Goal: Navigation & Orientation: Find specific page/section

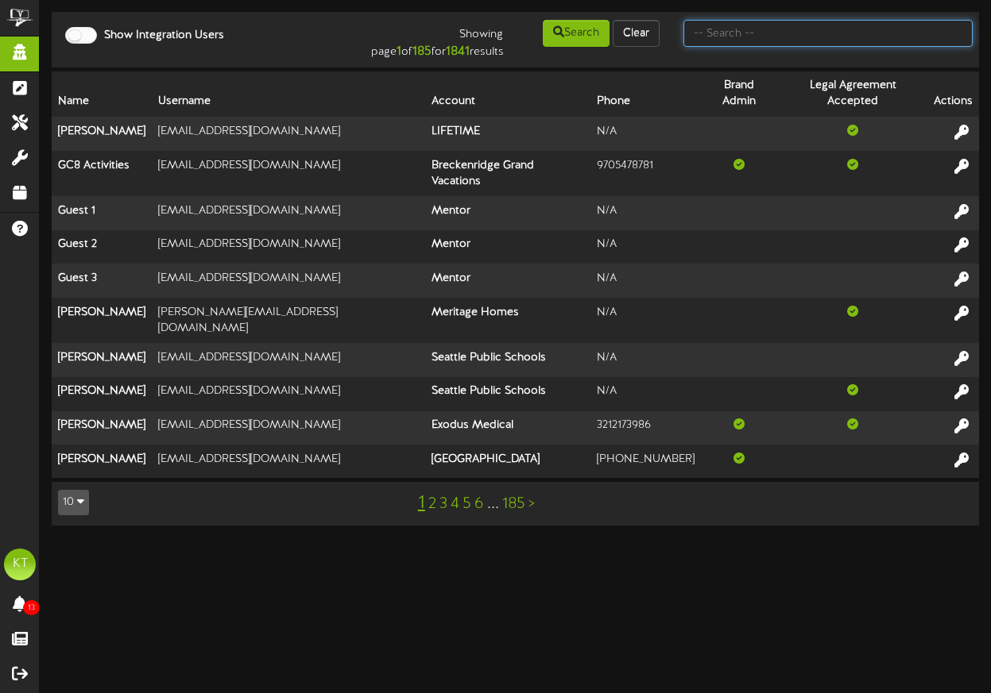
click at [747, 35] on input "text" at bounding box center [827, 33] width 289 height 27
type input "[EMAIL_ADDRESS][DOMAIN_NAME]"
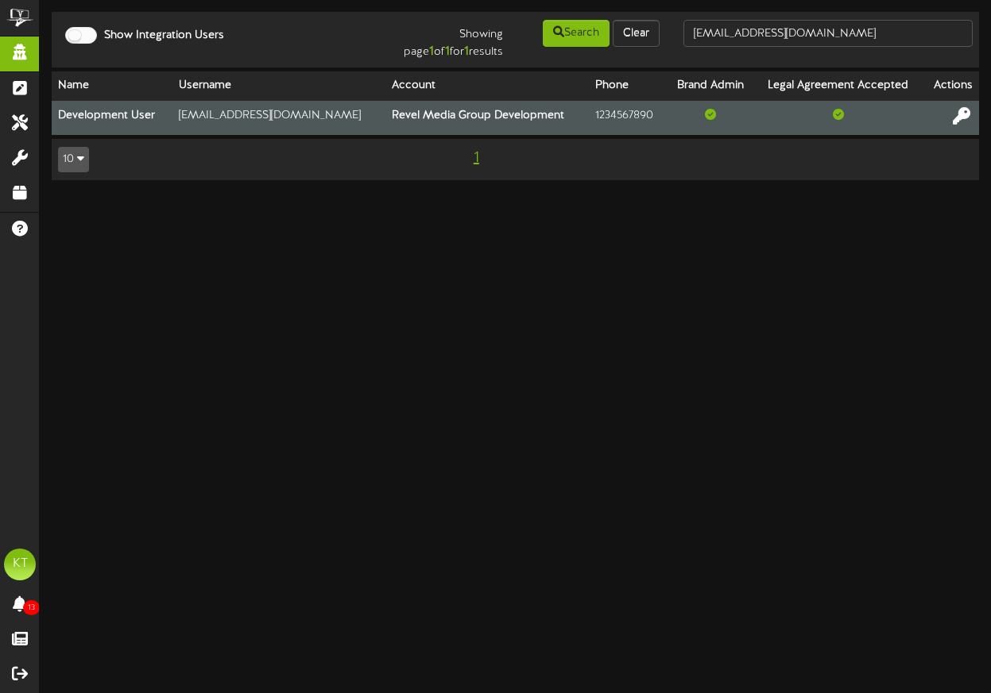
click at [962, 118] on icon at bounding box center [960, 114] width 17 height 17
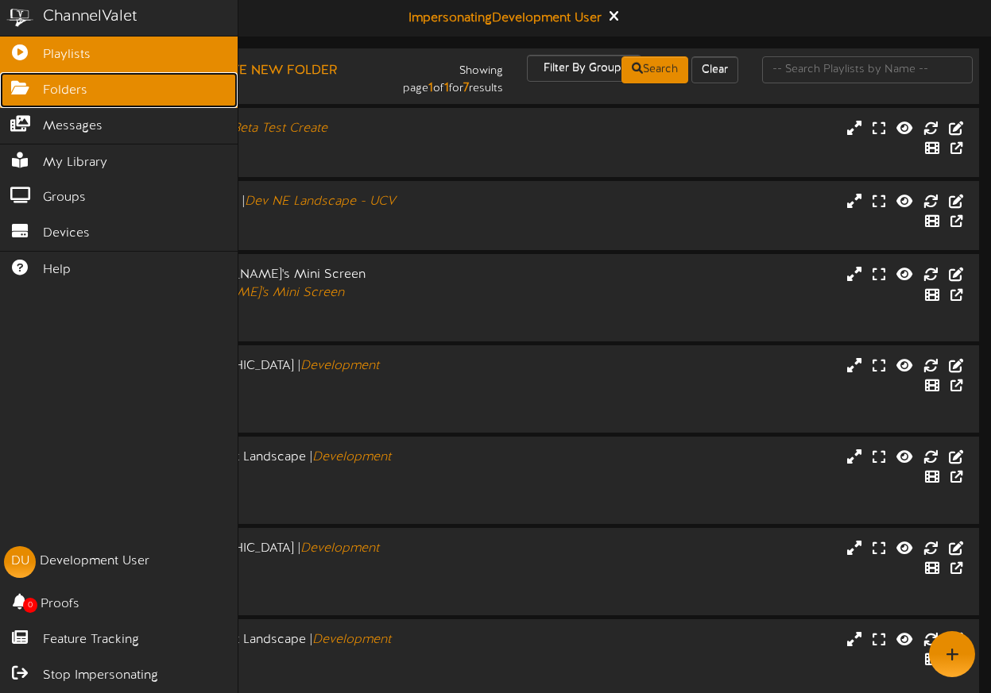
click at [37, 89] on icon at bounding box center [20, 86] width 40 height 12
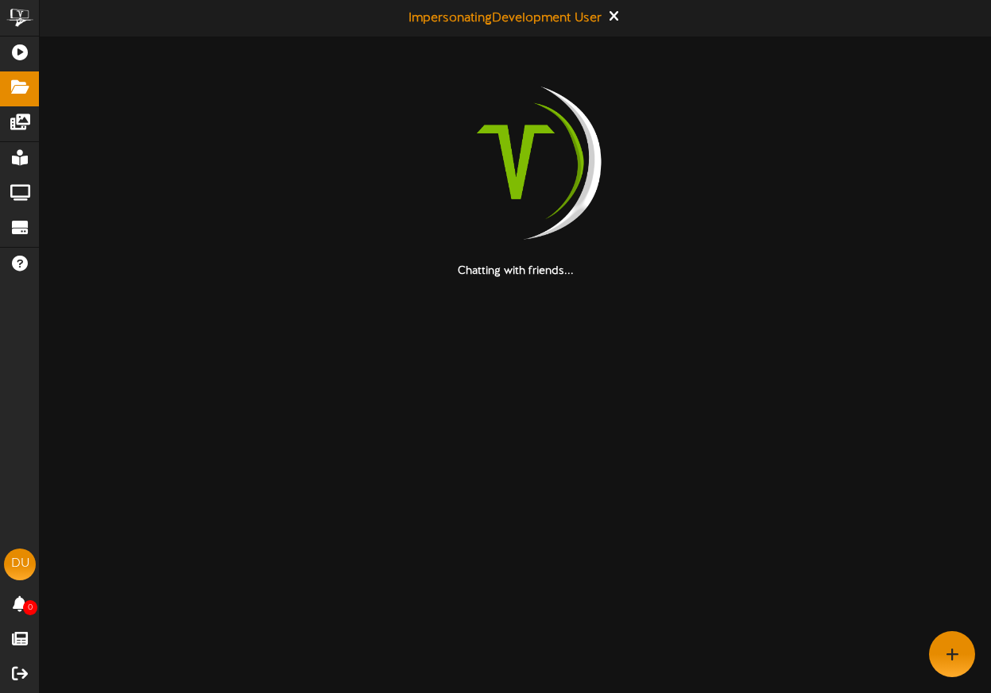
click at [662, 280] on html "ChannelValet Playlists Folders Messages My Library Groups Devices Help DU Devel…" at bounding box center [495, 140] width 991 height 280
click at [819, 280] on html "ChannelValet Playlists Folders Messages My Library Groups Devices Help DU Devel…" at bounding box center [495, 140] width 991 height 280
click at [896, 280] on html "ChannelValet Playlists Folders Messages My Library Groups Devices Help DU Devel…" at bounding box center [495, 140] width 991 height 280
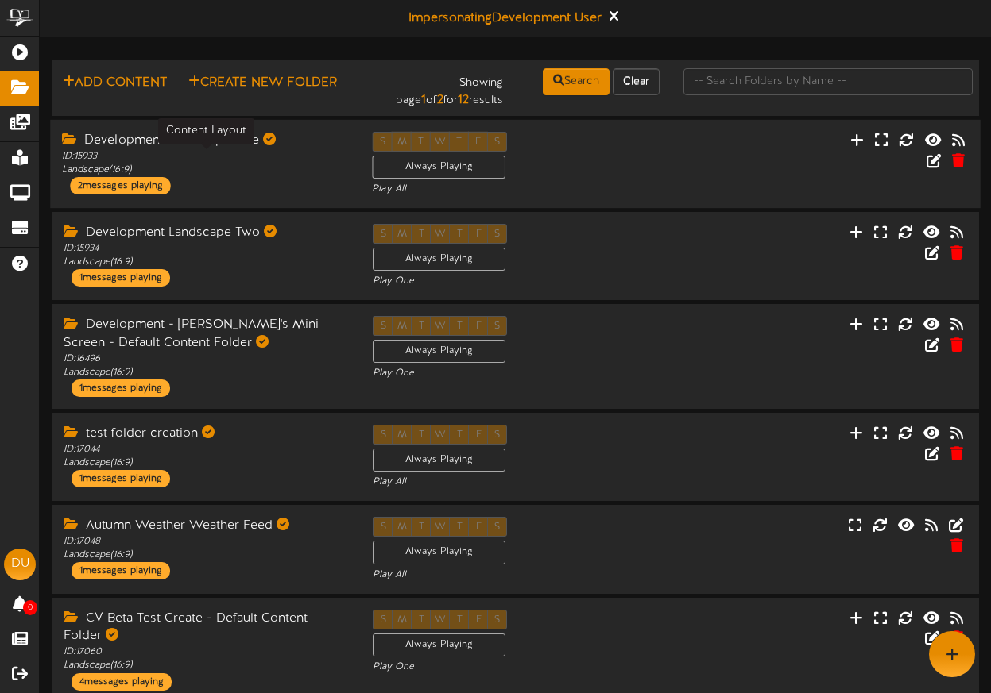
click at [203, 174] on div "ID: 15933 Landscape ( 16:9 )" at bounding box center [205, 162] width 286 height 27
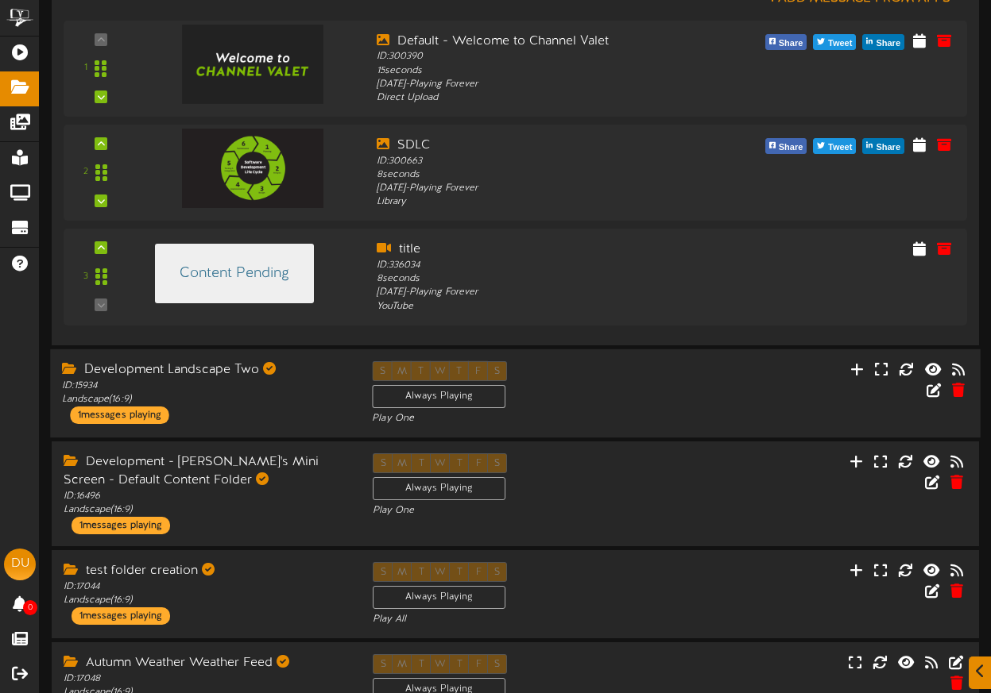
click at [252, 410] on div "Development Landscape Two ID: 15934 Landscape ( 16:9 ) 1 messages playing" at bounding box center [205, 392] width 310 height 63
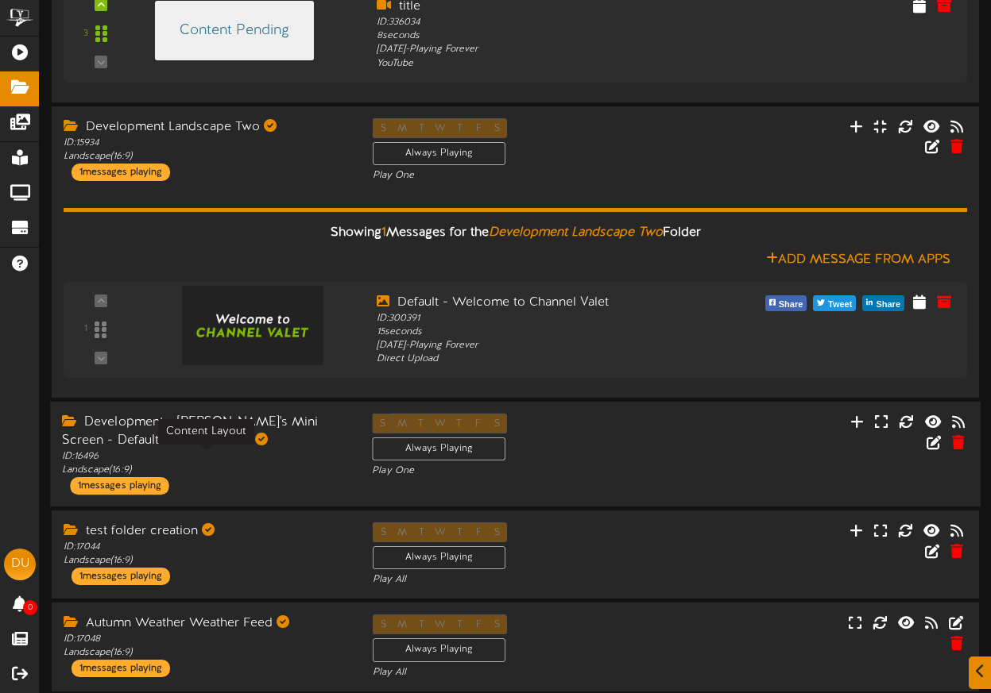
click at [238, 454] on div "ID: 16496 Landscape ( 16:9 )" at bounding box center [205, 463] width 286 height 27
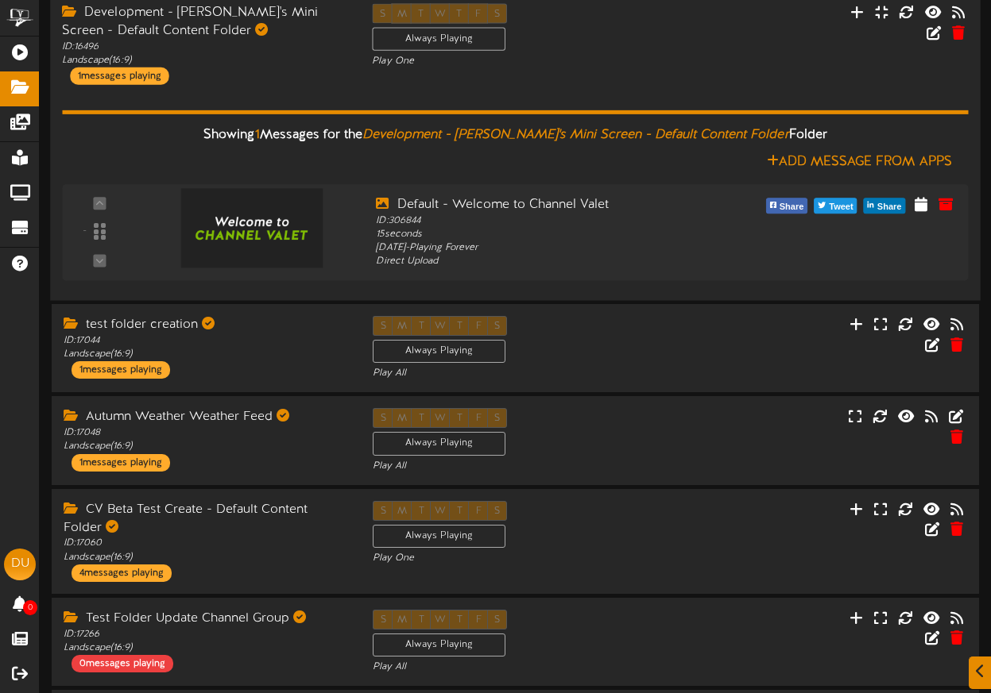
scroll to position [1065, 0]
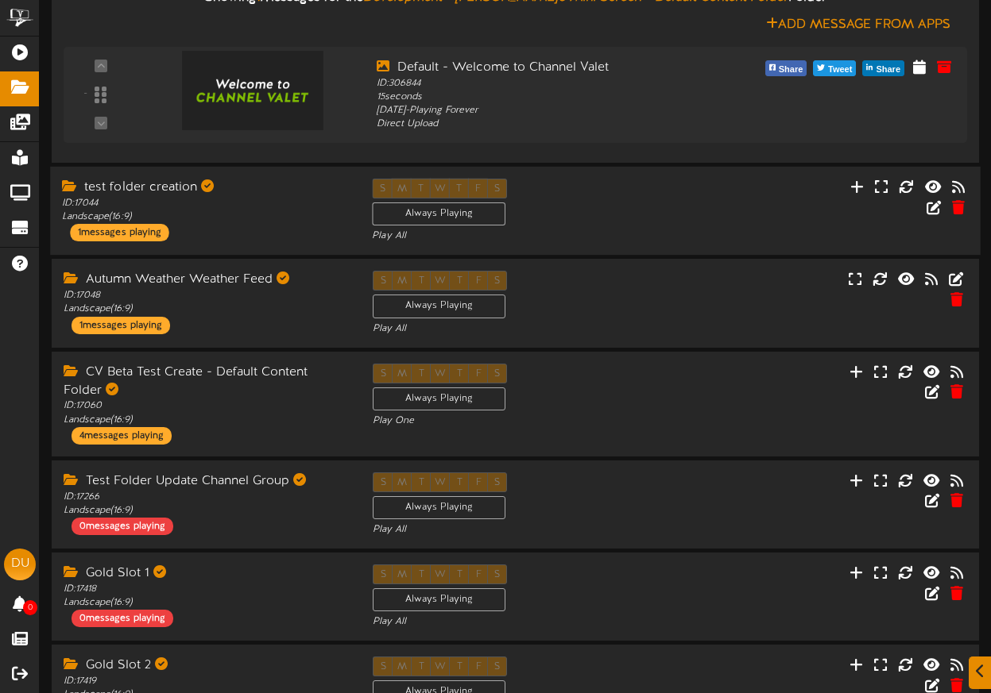
click at [268, 234] on div "test folder creation ID: 17044 Landscape ( 16:9 ) 1 messages playing" at bounding box center [205, 210] width 310 height 63
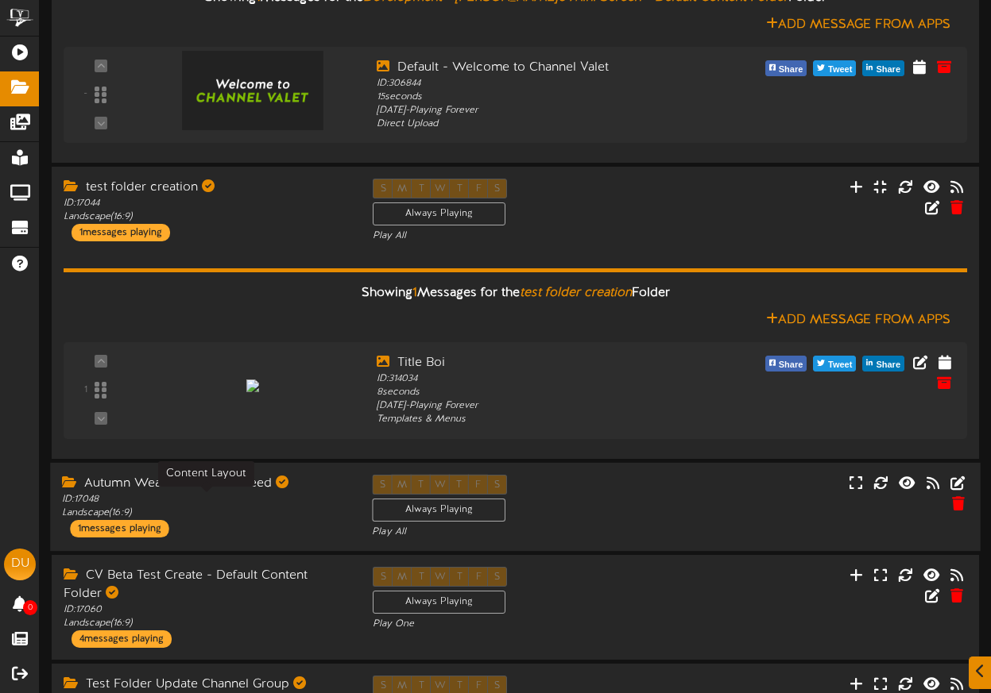
click at [253, 512] on div "ID: 17048 Landscape ( 16:9 )" at bounding box center [205, 505] width 286 height 27
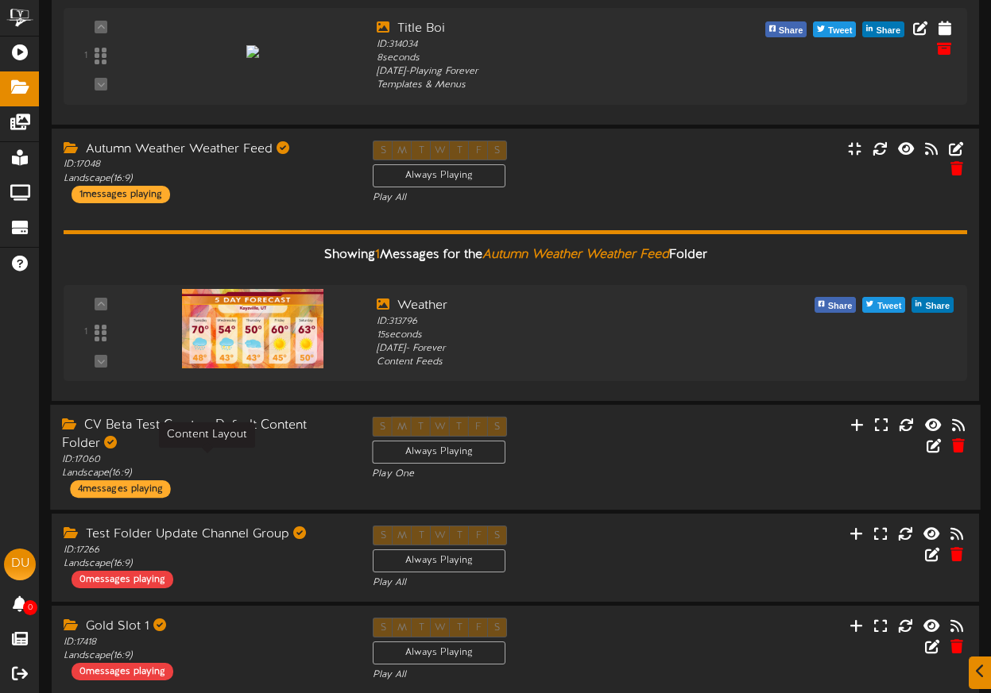
click at [254, 464] on div "ID: 17060 Landscape ( 16:9 )" at bounding box center [205, 467] width 286 height 27
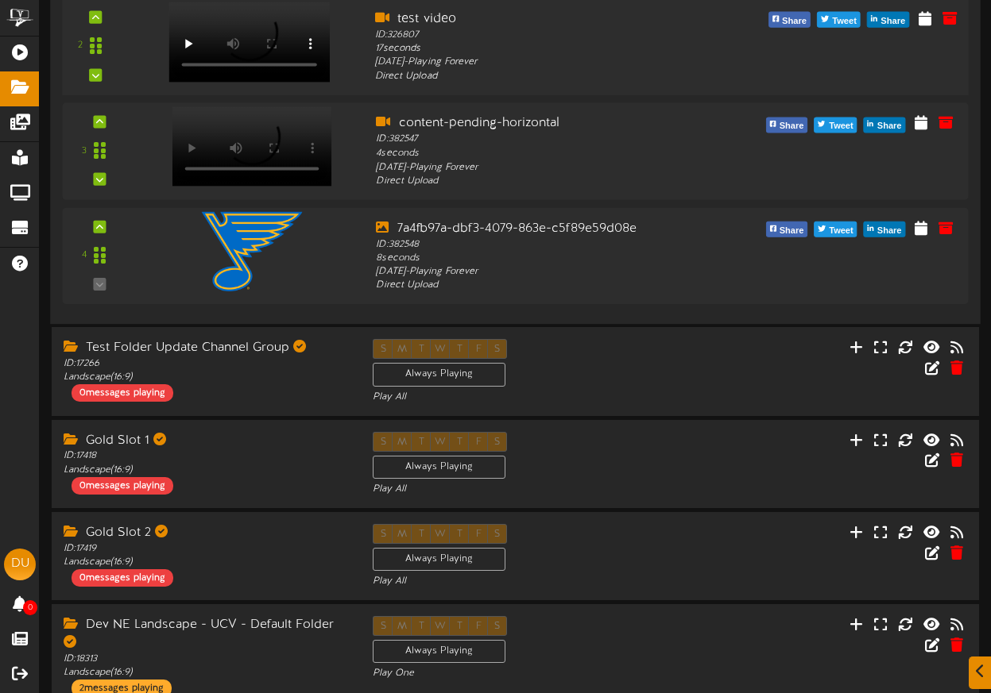
scroll to position [2170, 0]
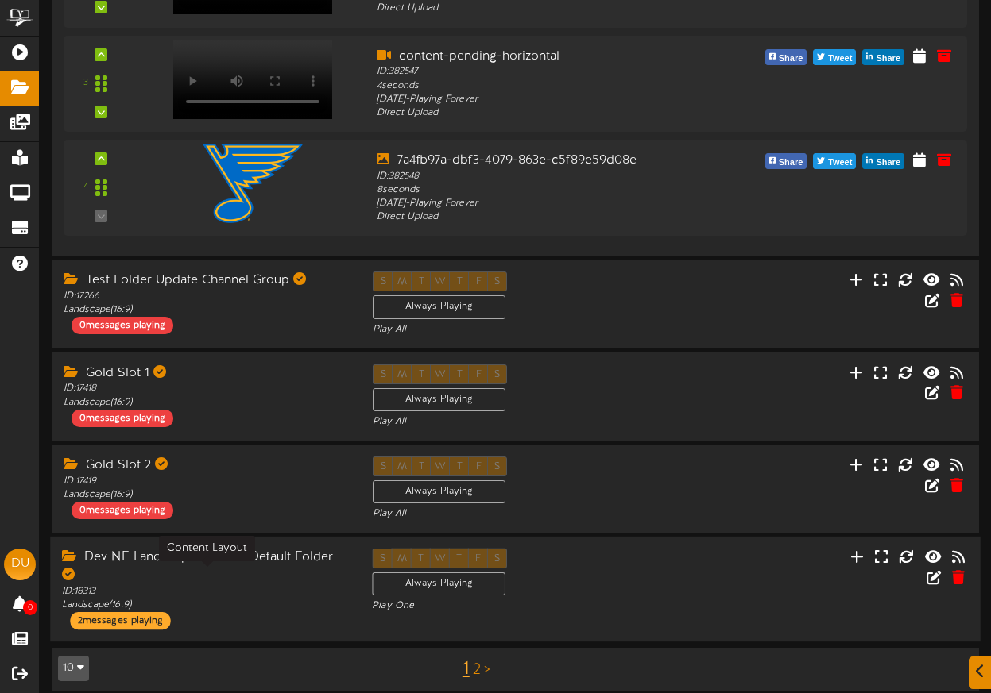
click at [213, 585] on div "ID: 18313 Landscape ( 16:9 )" at bounding box center [205, 598] width 286 height 27
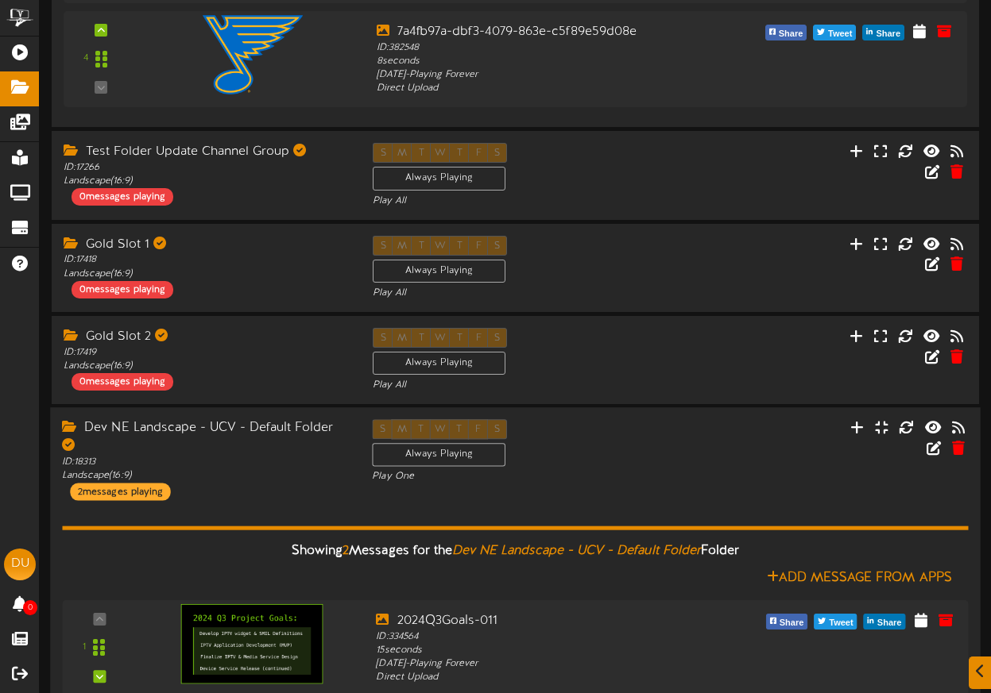
scroll to position [2477, 0]
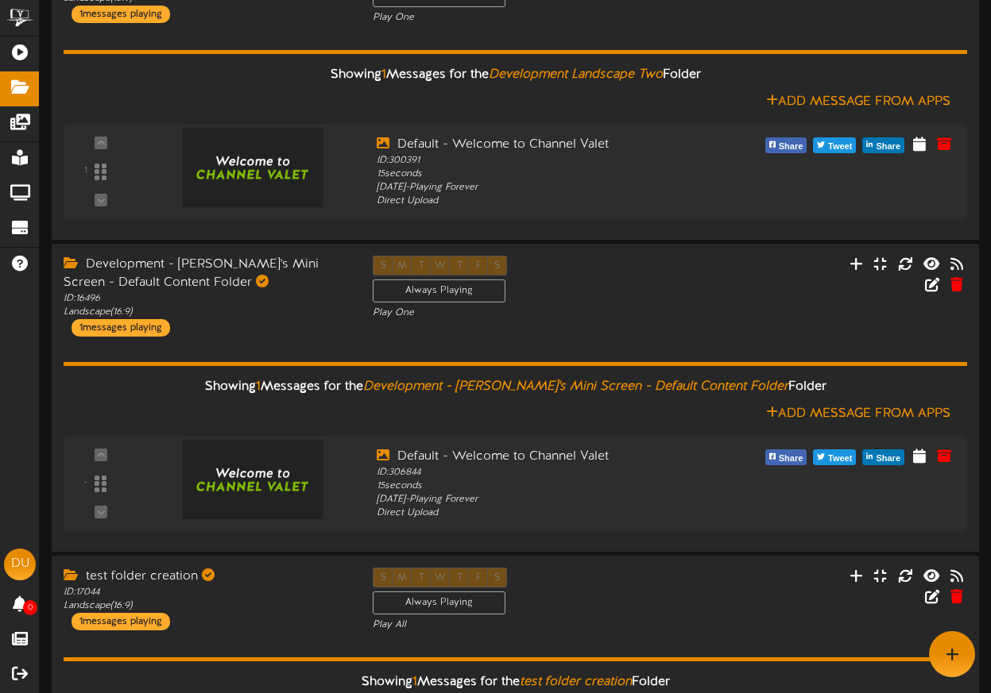
scroll to position [0, 0]
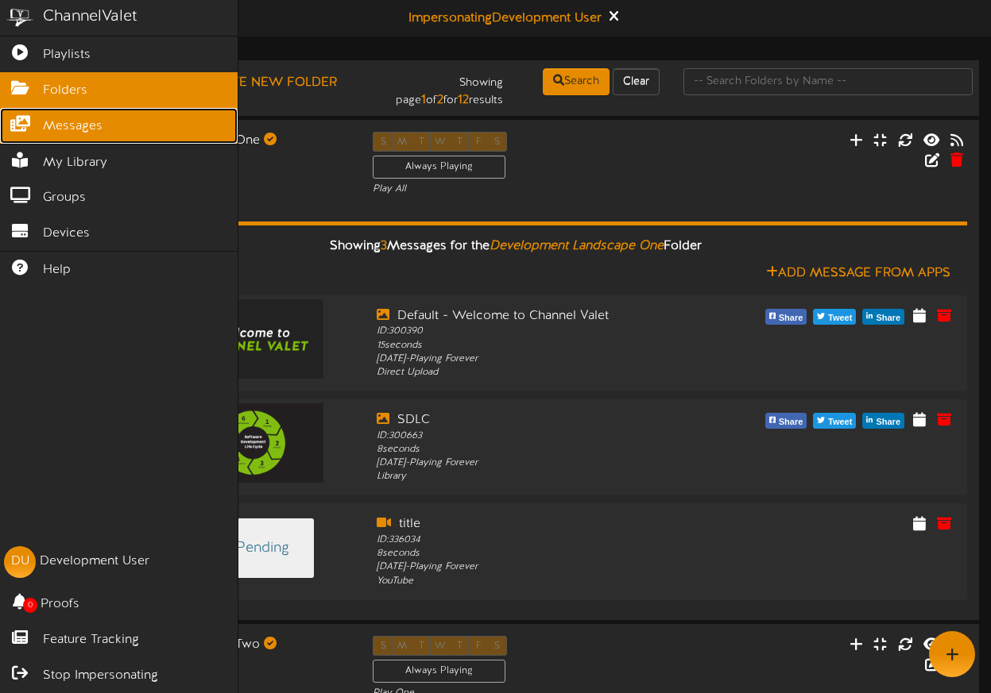
click at [17, 136] on link "Messages" at bounding box center [118, 126] width 237 height 36
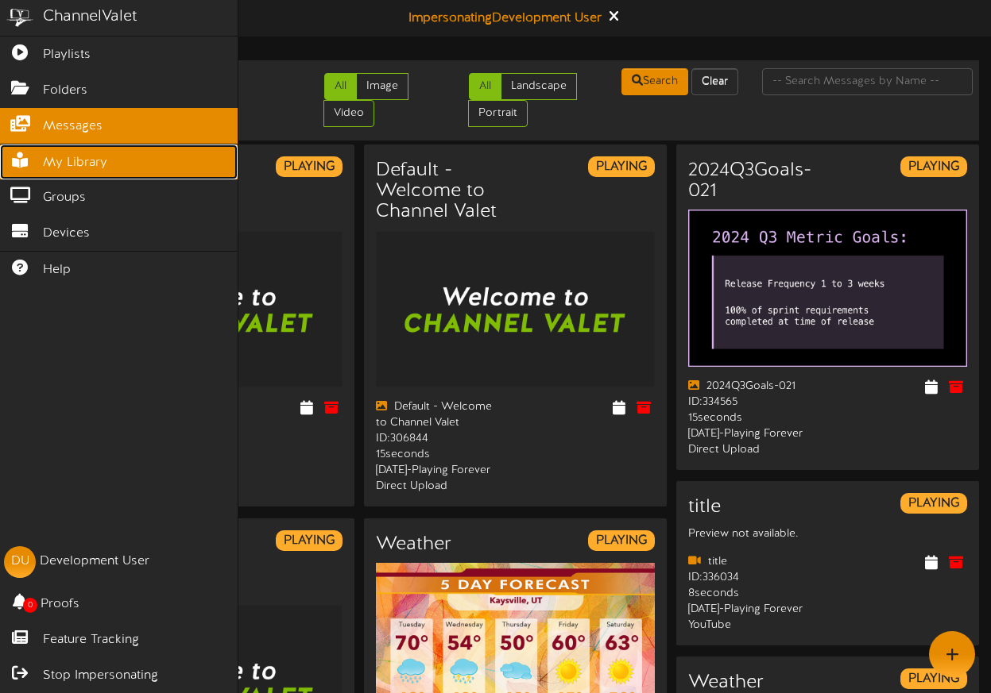
click at [14, 159] on icon at bounding box center [20, 159] width 40 height 12
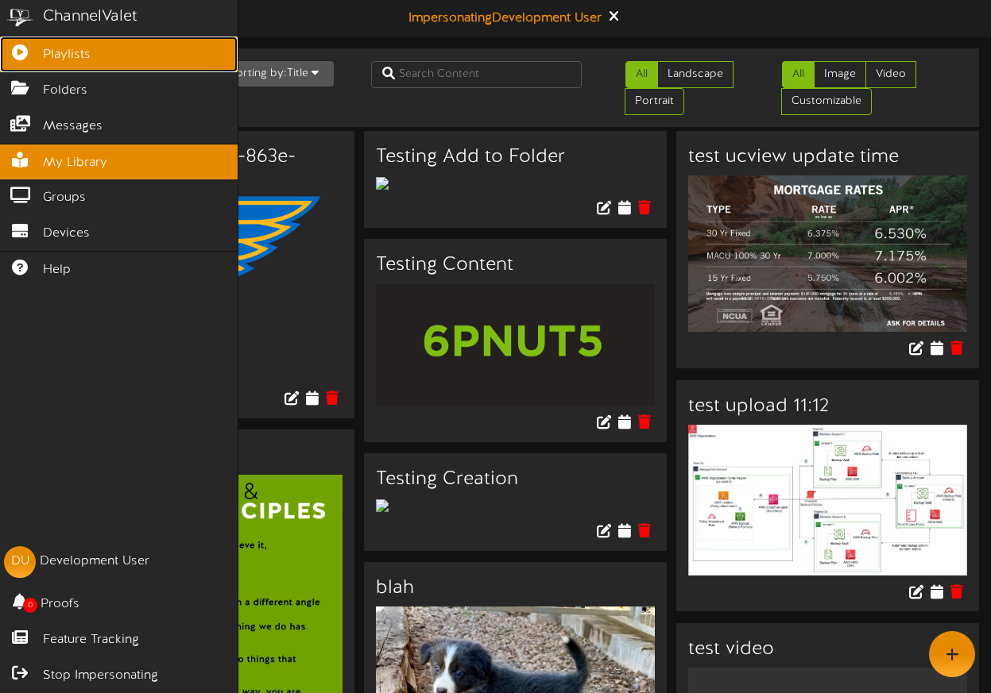
click at [64, 57] on span "Playlists" at bounding box center [67, 55] width 48 height 18
